Goal: Task Accomplishment & Management: Use online tool/utility

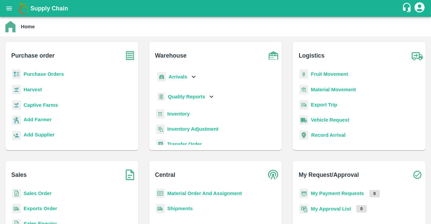
click at [44, 71] on b "Purchase Orders" at bounding box center [44, 73] width 40 height 5
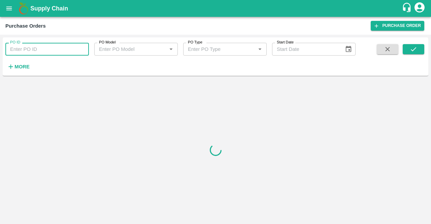
click at [48, 54] on input "PO ID" at bounding box center [46, 49] width 83 height 13
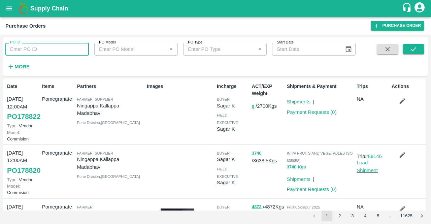
click at [48, 54] on input "PO ID" at bounding box center [46, 49] width 83 height 13
type input "177975"
click at [406, 45] on button "submit" at bounding box center [414, 49] width 22 height 10
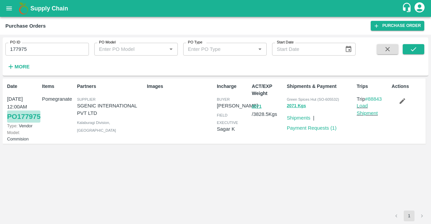
click at [15, 123] on link "PO 177975" at bounding box center [23, 116] width 33 height 12
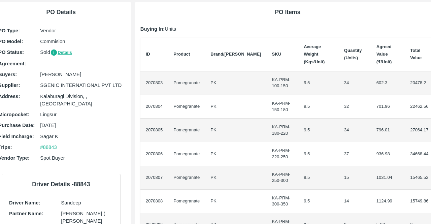
scroll to position [0, 11]
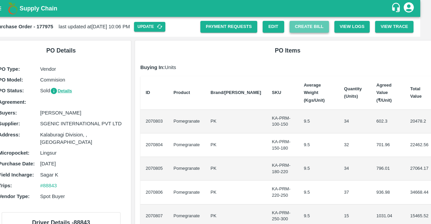
click at [305, 26] on button "Create Bill" at bounding box center [309, 27] width 39 height 12
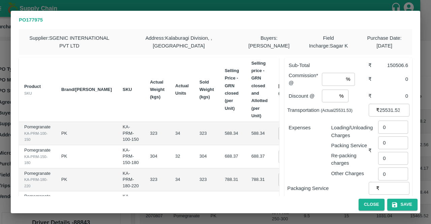
scroll to position [0, 36]
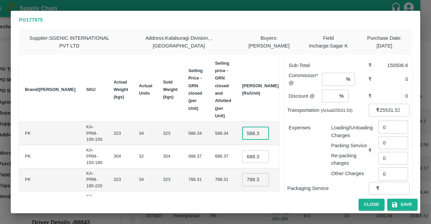
drag, startPoint x: 229, startPoint y: 136, endPoint x: 216, endPoint y: 131, distance: 13.5
click at [237, 131] on td "588.335 ​" at bounding box center [260, 133] width 47 height 23
click at [242, 137] on input "588.335" at bounding box center [255, 133] width 27 height 13
drag, startPoint x: 225, startPoint y: 134, endPoint x: 258, endPoint y: 138, distance: 33.5
click at [258, 138] on tr "Pomegranate KA-PRM-100-150 PK KA-PRM-100-150 323 34 323 588.34 588.34 588.335 ​…" at bounding box center [148, 133] width 333 height 23
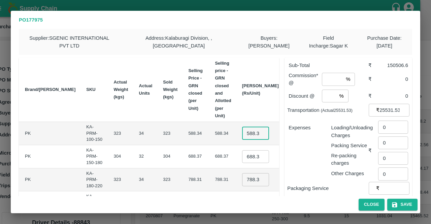
type input "5"
type input "700"
type input "750"
type input "850"
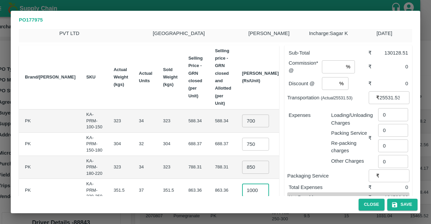
scroll to position [0, 2]
type input "1000"
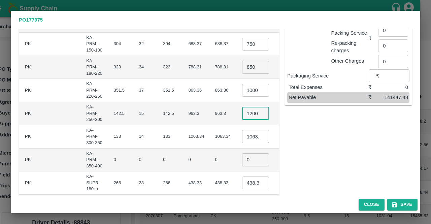
type input "1200"
type input "1300"
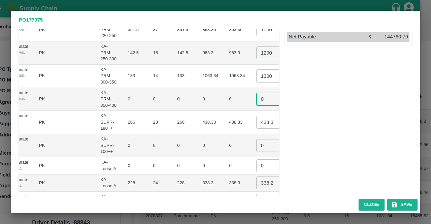
scroll to position [0, 36]
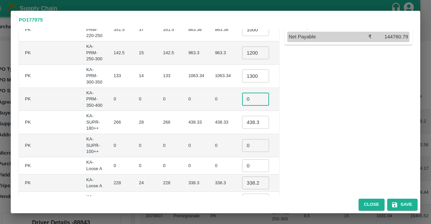
click at [226, 121] on tbody "Pomegranate KA-PRM-100-150 PK KA-PRM-100-150 323 34 323 588.34 588.34 700 ​ ₹23…" at bounding box center [148, 90] width 333 height 283
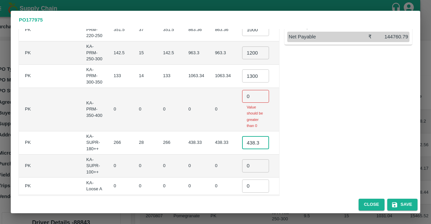
click at [247, 121] on p "Value should be greater than 0" at bounding box center [256, 116] width 18 height 25
click at [242, 147] on input "438.33" at bounding box center [255, 142] width 27 height 13
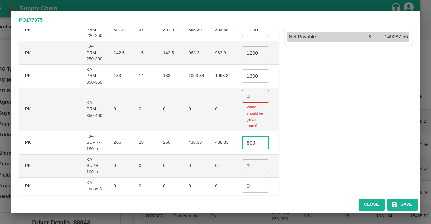
type input "600"
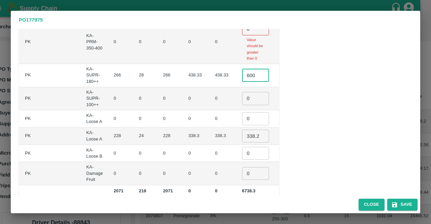
scroll to position [255, 0]
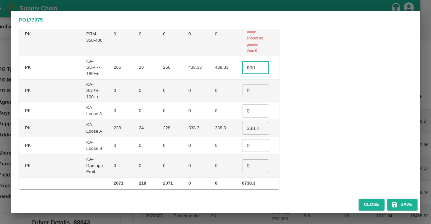
click at [242, 127] on input "338.295" at bounding box center [255, 128] width 27 height 13
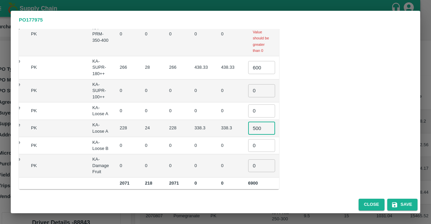
type input "500"
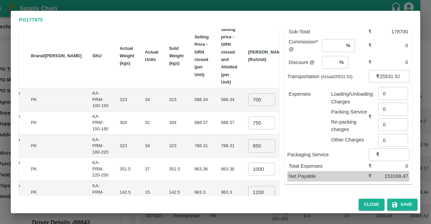
scroll to position [0, 0]
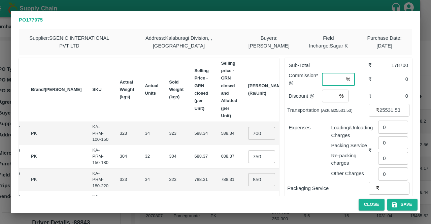
click at [329, 80] on input "number" at bounding box center [332, 79] width 21 height 13
type input "6"
type input "8"
click at [328, 92] on input "number" at bounding box center [329, 96] width 15 height 13
type input "2"
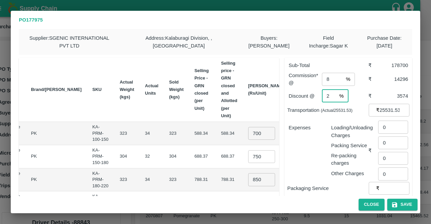
click at [341, 132] on p "Loading/Unloading Charges" at bounding box center [349, 131] width 37 height 15
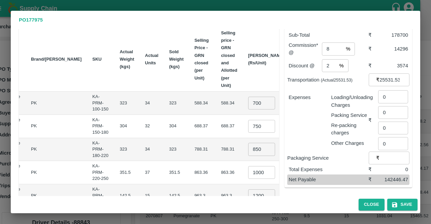
scroll to position [32, 0]
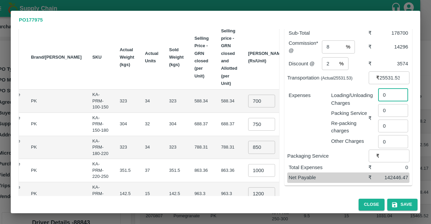
click at [384, 96] on input "0" at bounding box center [393, 94] width 30 height 13
type input "2390"
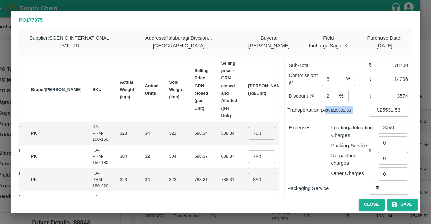
drag, startPoint x: 356, startPoint y: 107, endPoint x: 323, endPoint y: 111, distance: 32.6
click at [323, 111] on p "Transportation (Actual 25531.53 )" at bounding box center [327, 109] width 81 height 7
click at [323, 111] on small "(Actual 25531.53 )" at bounding box center [337, 110] width 32 height 5
drag, startPoint x: 323, startPoint y: 111, endPoint x: 356, endPoint y: 107, distance: 32.6
click at [356, 107] on p "Transportation (Actual 25531.53 )" at bounding box center [327, 109] width 81 height 7
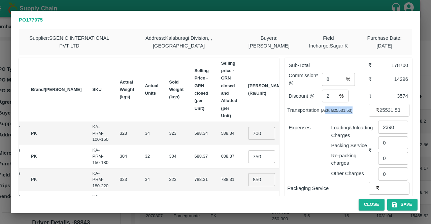
click at [356, 107] on p "Transportation (Actual 25531.53 )" at bounding box center [327, 109] width 81 height 7
drag, startPoint x: 392, startPoint y: 62, endPoint x: 407, endPoint y: 64, distance: 15.3
click at [407, 64] on div "Sub-Total ₹ 178700" at bounding box center [348, 65] width 122 height 10
drag, startPoint x: 407, startPoint y: 64, endPoint x: 393, endPoint y: 67, distance: 14.5
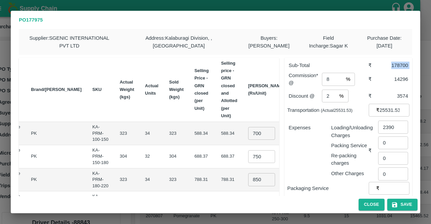
click at [393, 67] on div "Sub-Total ₹ 178700" at bounding box center [348, 65] width 122 height 10
click at [393, 67] on div "178700" at bounding box center [393, 65] width 30 height 7
click at [356, 67] on p "Sub-Total" at bounding box center [328, 65] width 79 height 7
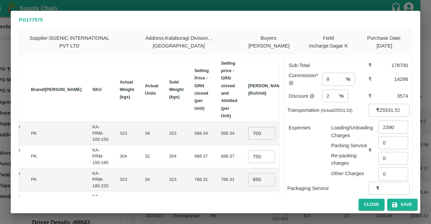
click at [356, 67] on p "Sub-Total" at bounding box center [328, 65] width 79 height 7
drag, startPoint x: 287, startPoint y: 65, endPoint x: 404, endPoint y: 64, distance: 117.2
click at [404, 64] on div "Sub-Total ₹ 178700" at bounding box center [348, 65] width 122 height 10
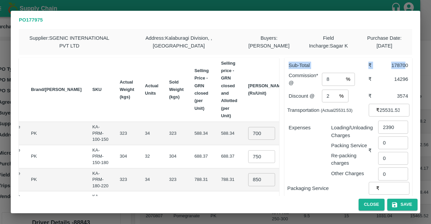
click at [404, 64] on div "178700" at bounding box center [393, 65] width 30 height 7
drag, startPoint x: 405, startPoint y: 64, endPoint x: 280, endPoint y: 62, distance: 124.6
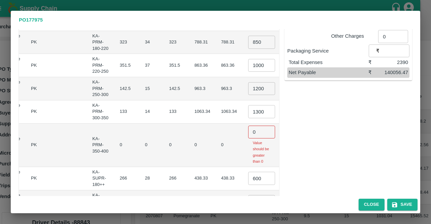
scroll to position [140, 0]
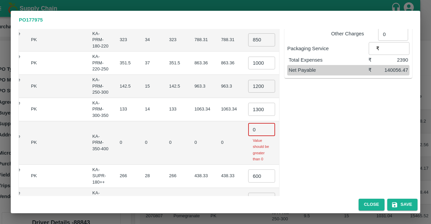
click at [248, 127] on input "0" at bounding box center [261, 129] width 27 height 13
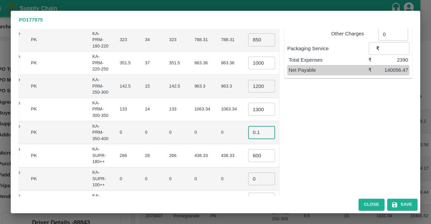
type input "0.1"
click at [306, 151] on div "Sub-Total ₹ 178700 Commission* @ 8 % ​ ₹ 14296 Discount @ 2 % ​ ₹ 3574 Transpor…" at bounding box center [345, 94] width 133 height 365
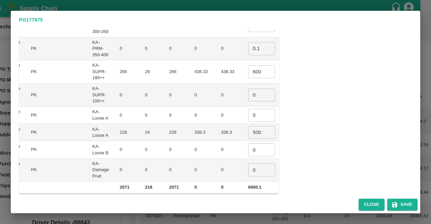
scroll to position [229, 0]
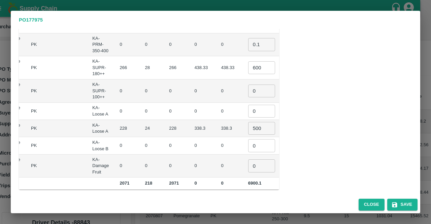
drag, startPoint x: 255, startPoint y: 181, endPoint x: 263, endPoint y: 181, distance: 8.4
click at [290, 181] on td "178700" at bounding box center [303, 183] width 26 height 12
click at [296, 181] on b "178700" at bounding box center [303, 182] width 14 height 5
drag, startPoint x: 263, startPoint y: 181, endPoint x: 273, endPoint y: 179, distance: 9.6
click at [290, 179] on td "178700" at bounding box center [303, 183] width 26 height 12
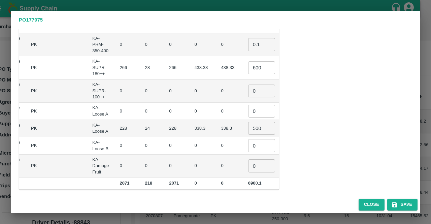
click at [290, 179] on td "178700" at bounding box center [303, 183] width 26 height 12
drag, startPoint x: 273, startPoint y: 179, endPoint x: 262, endPoint y: 181, distance: 11.2
click at [290, 181] on td "178700" at bounding box center [303, 183] width 26 height 12
click at [296, 181] on b "178700" at bounding box center [303, 182] width 14 height 5
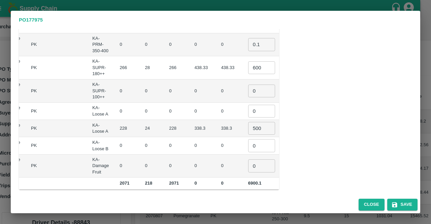
click at [296, 181] on b "178700" at bounding box center [303, 182] width 14 height 5
click at [290, 159] on td "₹0" at bounding box center [303, 166] width 26 height 23
click at [290, 137] on td "₹0" at bounding box center [303, 145] width 26 height 17
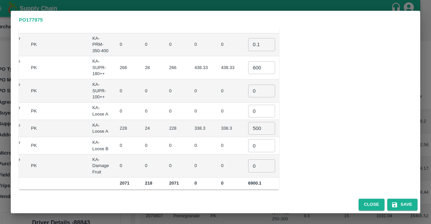
click at [290, 126] on td "₹12000" at bounding box center [303, 128] width 26 height 17
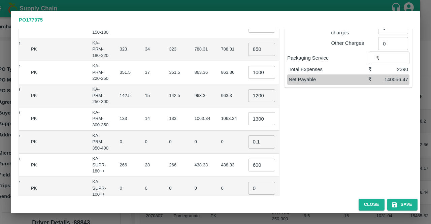
scroll to position [124, 0]
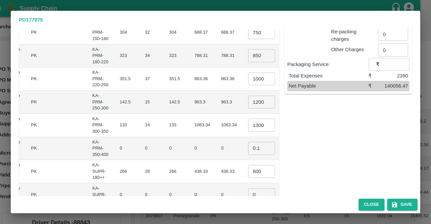
click at [290, 58] on td "₹28900" at bounding box center [303, 55] width 26 height 23
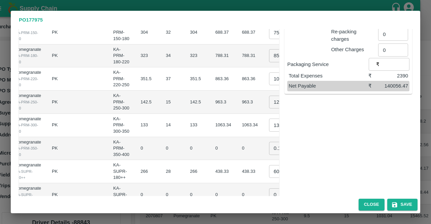
scroll to position [0, 30]
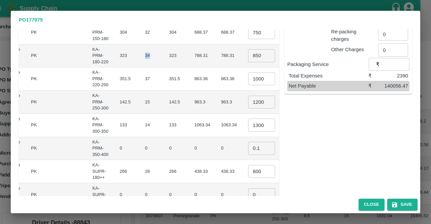
drag, startPoint x: 121, startPoint y: 55, endPoint x: 129, endPoint y: 56, distance: 8.2
click at [140, 56] on td "34" at bounding box center [152, 55] width 24 height 23
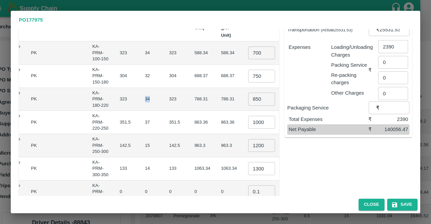
scroll to position [72, 0]
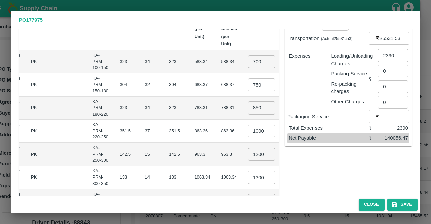
click at [140, 84] on td "32" at bounding box center [152, 84] width 24 height 23
click at [140, 66] on td "34" at bounding box center [152, 61] width 24 height 23
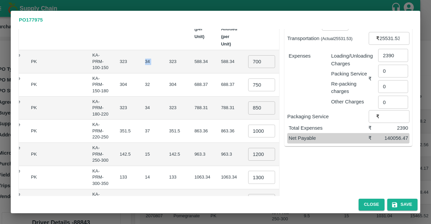
click at [140, 66] on td "34" at bounding box center [152, 61] width 24 height 23
click at [310, 174] on div "Sub-Total ₹ 178700 Commission* @ 8 % ​ ₹ 14296 Discount @ 2 % ​ ₹ 3574 Transpor…" at bounding box center [345, 162] width 133 height 365
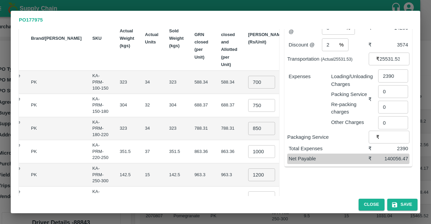
scroll to position [52, 0]
click at [391, 74] on input "2390" at bounding box center [393, 75] width 30 height 13
click at [389, 75] on input "2390" at bounding box center [393, 75] width 30 height 13
click at [384, 76] on input "2390" at bounding box center [393, 75] width 30 height 13
type input "1390"
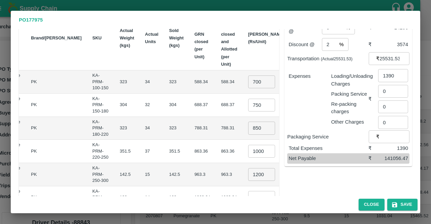
click at [364, 184] on div "Sub-Total ₹ 178700 Commission* @ 8 % ​ ₹ 14296 Discount @ 2 % ​ ₹ 3574 Transpor…" at bounding box center [345, 183] width 133 height 365
click at [387, 74] on input "1390" at bounding box center [393, 75] width 30 height 13
drag, startPoint x: 387, startPoint y: 74, endPoint x: 383, endPoint y: 75, distance: 3.4
click at [383, 75] on input "1390" at bounding box center [393, 75] width 30 height 13
type input "1"
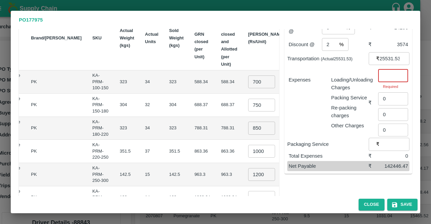
click at [386, 79] on input "number" at bounding box center [393, 75] width 30 height 13
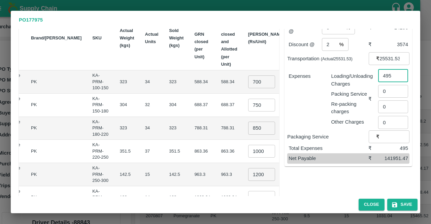
type input "495"
click at [364, 179] on div "Sub-Total ₹ 178700 Commission* @ 8 % ​ ₹ 14296 Discount @ 2 % ​ ₹ 3574 Transpor…" at bounding box center [345, 183] width 133 height 365
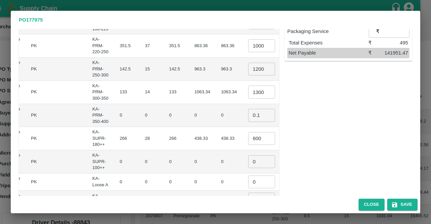
scroll to position [175, 0]
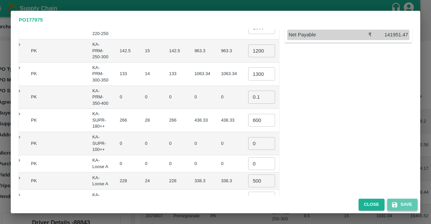
click at [400, 205] on button "Save" at bounding box center [402, 205] width 30 height 12
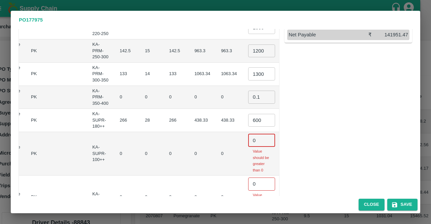
click at [248, 138] on input "0" at bounding box center [261, 140] width 27 height 13
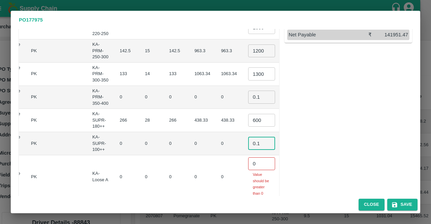
type input "0.1"
click at [248, 162] on input "0" at bounding box center [261, 163] width 27 height 13
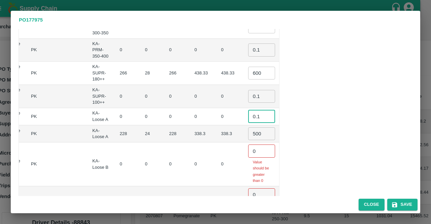
scroll to position [225, 0]
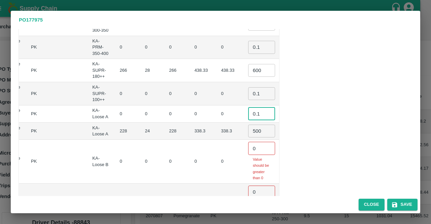
type input "0.1"
click at [248, 151] on input "0" at bounding box center [261, 148] width 27 height 13
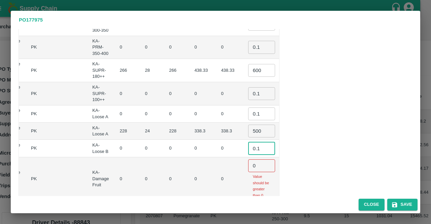
type input "0.1"
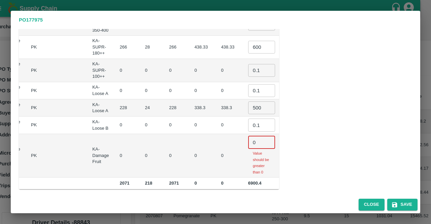
click at [248, 136] on input "0" at bounding box center [261, 142] width 27 height 13
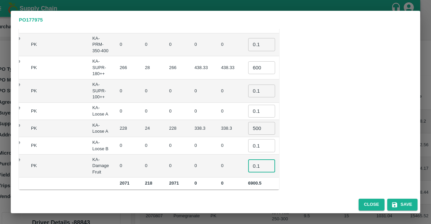
type input "0.1"
click at [340, 158] on div "Sub-Total ₹ 178700 Commission* @ 8 % ​ ₹ 14296 Discount @ 2 % ​ ₹ 3574 Transpor…" at bounding box center [345, 7] width 133 height 365
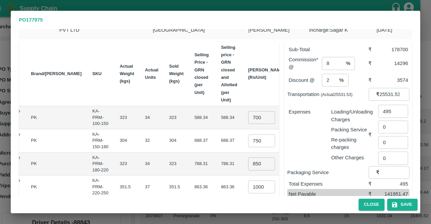
scroll to position [15, 0]
click at [397, 201] on button "Save" at bounding box center [402, 205] width 30 height 12
drag, startPoint x: 27, startPoint y: 20, endPoint x: 53, endPoint y: 14, distance: 26.8
click at [53, 14] on h2 "PO 177975" at bounding box center [215, 20] width 409 height 18
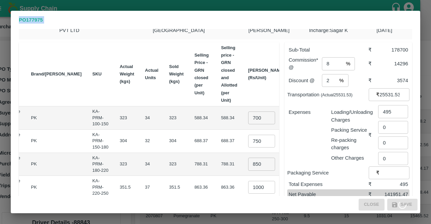
drag, startPoint x: 53, startPoint y: 14, endPoint x: 19, endPoint y: 19, distance: 34.9
click at [19, 19] on h2 "PO 177975" at bounding box center [215, 20] width 409 height 18
drag, startPoint x: 69, startPoint y: 15, endPoint x: 22, endPoint y: 19, distance: 46.6
click at [22, 19] on h2 "PO 177975" at bounding box center [215, 20] width 409 height 18
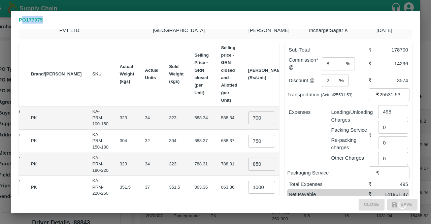
click at [22, 19] on b "PO 177975" at bounding box center [31, 19] width 24 height 5
drag, startPoint x: 20, startPoint y: 19, endPoint x: 54, endPoint y: 18, distance: 34.4
click at [54, 18] on p "PO 177975" at bounding box center [215, 19] width 393 height 7
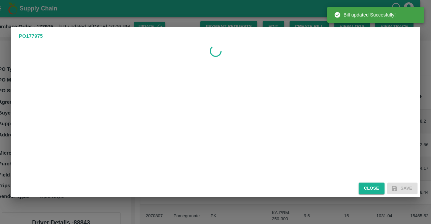
scroll to position [0, 0]
click at [290, 70] on div at bounding box center [215, 112] width 409 height 135
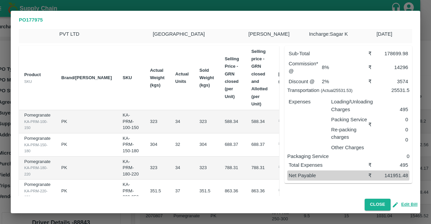
scroll to position [61, 0]
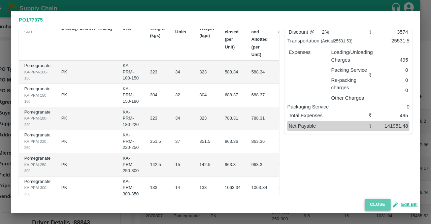
click at [378, 204] on button "Close" at bounding box center [378, 205] width 26 height 12
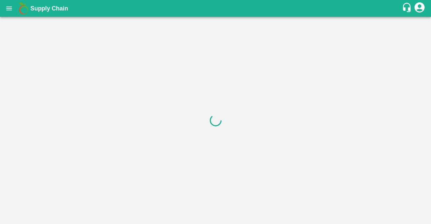
scroll to position [0, 0]
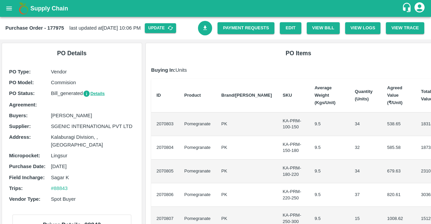
click at [202, 26] on icon "Download Bill" at bounding box center [205, 28] width 6 height 6
click at [12, 13] on button "open drawer" at bounding box center [8, 8] width 15 height 15
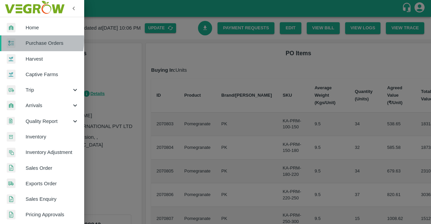
click at [29, 40] on span "Purchase Orders" at bounding box center [52, 42] width 53 height 7
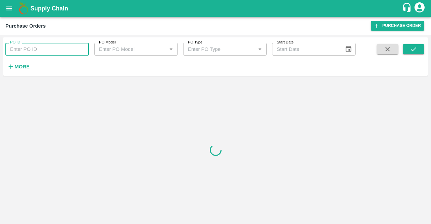
click at [49, 44] on input "PO ID" at bounding box center [46, 49] width 83 height 13
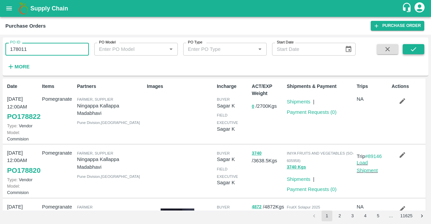
type input "178011"
click at [414, 54] on button "submit" at bounding box center [414, 49] width 22 height 10
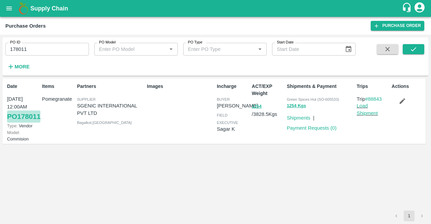
click at [12, 123] on link "PO 178011" at bounding box center [23, 116] width 33 height 12
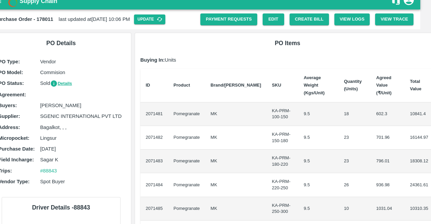
scroll to position [0, 11]
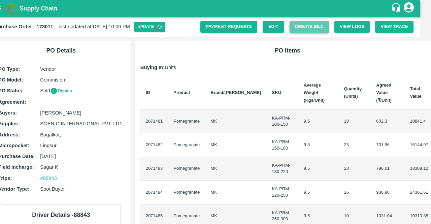
click at [314, 28] on button "Create Bill" at bounding box center [309, 27] width 39 height 12
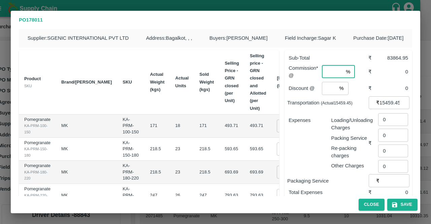
click at [331, 76] on input "number" at bounding box center [332, 71] width 21 height 13
type input "8"
click at [326, 87] on input "number" at bounding box center [329, 88] width 15 height 13
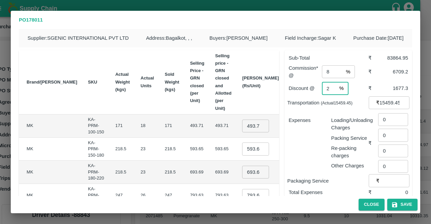
type input "2"
click at [242, 128] on input "493.7149999999999" at bounding box center [255, 126] width 27 height 13
type input "600"
click at [242, 149] on input "700" at bounding box center [255, 148] width 27 height 13
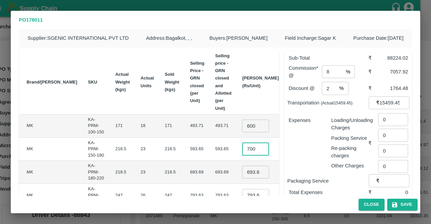
click at [242, 149] on input "700" at bounding box center [255, 148] width 27 height 13
type input "750"
click at [242, 172] on input "693.6899999999999" at bounding box center [255, 172] width 27 height 13
type input "900"
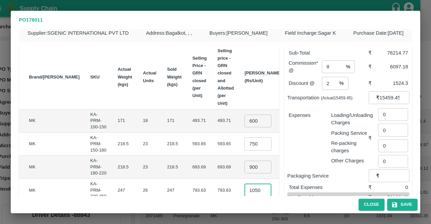
scroll to position [0, 2]
type input "1050"
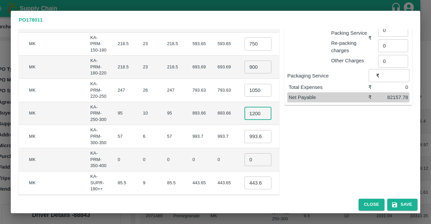
type input "1200"
type input "1300"
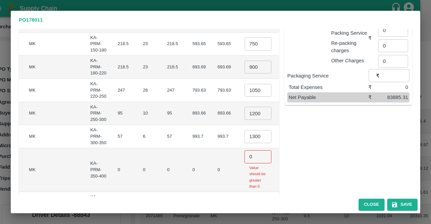
scroll to position [201, 0]
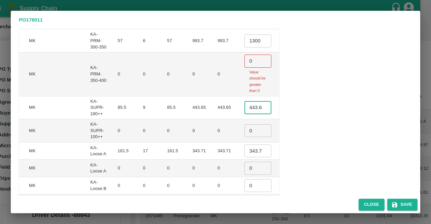
click at [244, 152] on input "343.71" at bounding box center [257, 150] width 27 height 13
click at [244, 114] on input "443.65000000000003" at bounding box center [257, 107] width 27 height 13
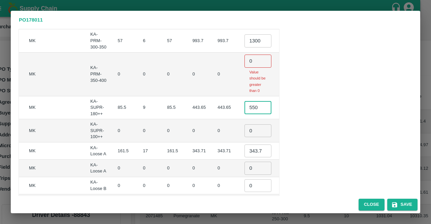
type input "550"
click at [244, 153] on input "343.71" at bounding box center [257, 150] width 27 height 13
type input "43.71"
drag, startPoint x: 226, startPoint y: 154, endPoint x: 248, endPoint y: 158, distance: 23.3
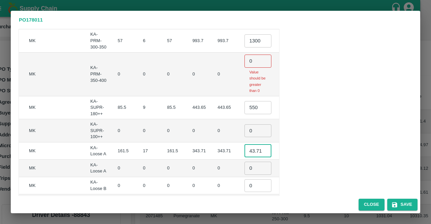
click at [248, 158] on td "43.71 ​" at bounding box center [262, 150] width 47 height 17
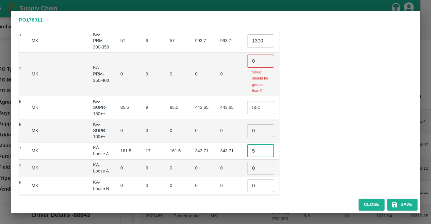
scroll to position [0, 29]
type input "500"
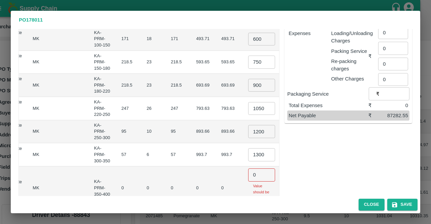
scroll to position [125, 0]
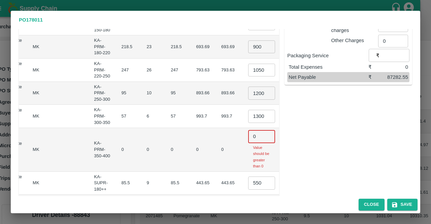
click at [248, 134] on input "0" at bounding box center [261, 136] width 27 height 13
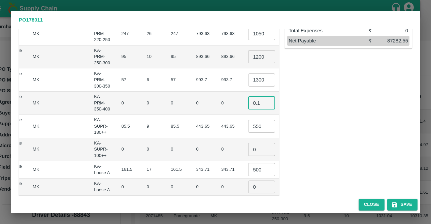
scroll to position [166, 0]
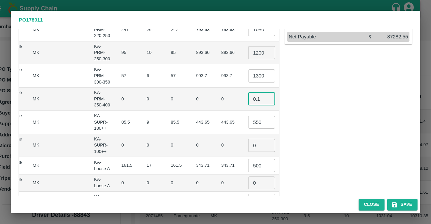
type input "0.1"
click at [248, 142] on input "0" at bounding box center [261, 145] width 27 height 13
type input "0.1"
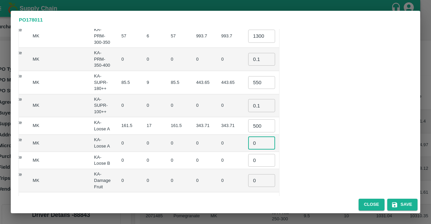
click at [248, 143] on input "0" at bounding box center [261, 143] width 27 height 13
type input "0.1"
click at [248, 158] on input "0" at bounding box center [261, 160] width 27 height 13
type input "0.1"
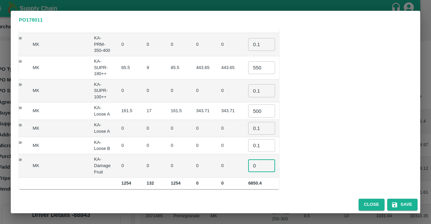
click at [248, 162] on input "0" at bounding box center [261, 165] width 27 height 13
type input "0.1"
click at [322, 169] on div "Sub-Total ₹ 109300 Commission* @ 8 % ​ ₹ 8744 Discount @ 2 % ​ ₹ 2186 Transport…" at bounding box center [345, 7] width 133 height 365
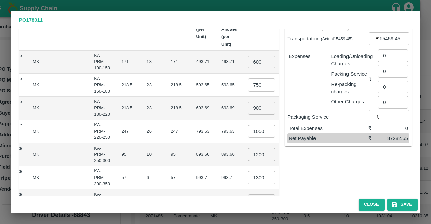
scroll to position [63, 0]
click at [141, 108] on td "23" at bounding box center [153, 108] width 24 height 23
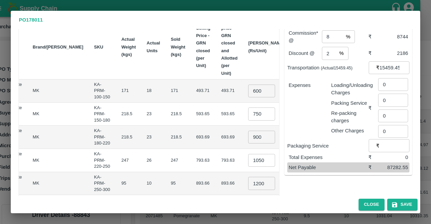
scroll to position [34, 0]
click at [389, 87] on input "0" at bounding box center [393, 85] width 30 height 13
type input "530"
click at [386, 191] on div "Sub-Total ₹ 109300 Commission* @ 8 % ​ ₹ 8744 Discount @ 2 % ​ ₹ 2186 Transport…" at bounding box center [345, 192] width 133 height 365
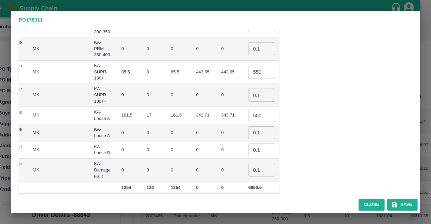
scroll to position [221, 0]
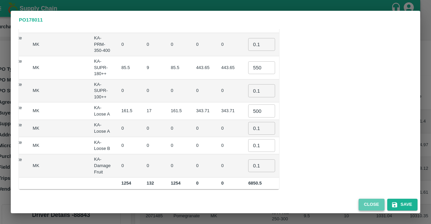
click at [367, 200] on button "Close" at bounding box center [372, 205] width 26 height 12
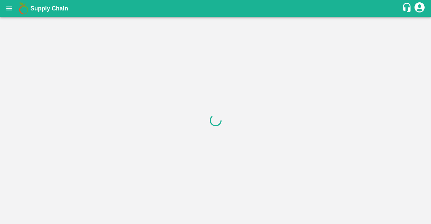
scroll to position [0, 0]
